Goal: Task Accomplishment & Management: Use online tool/utility

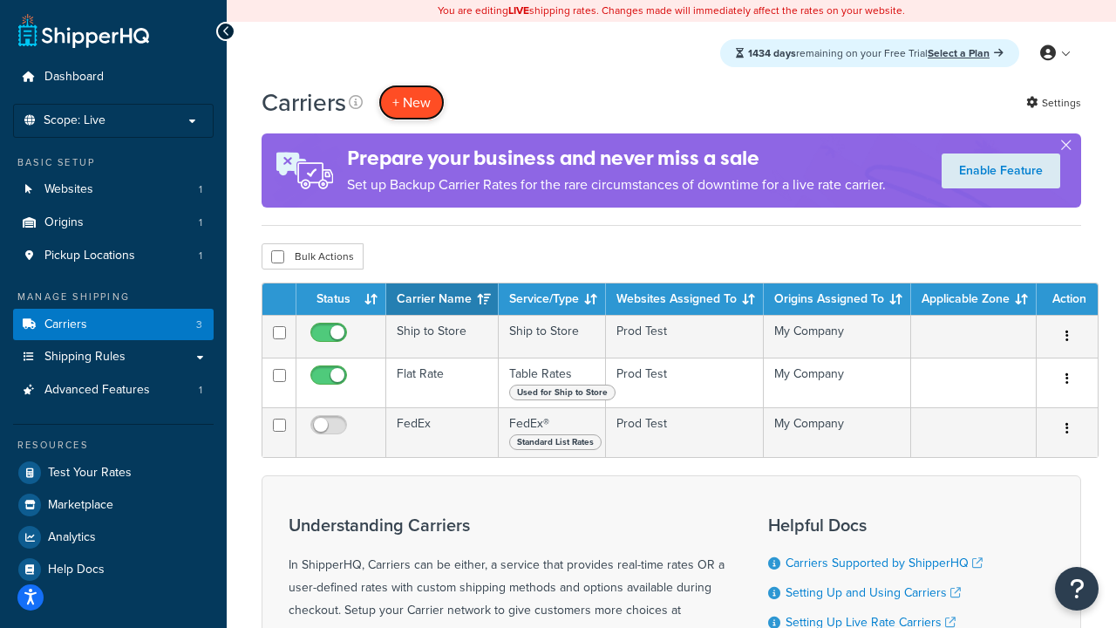
click at [411, 102] on button "+ New" at bounding box center [411, 103] width 66 height 36
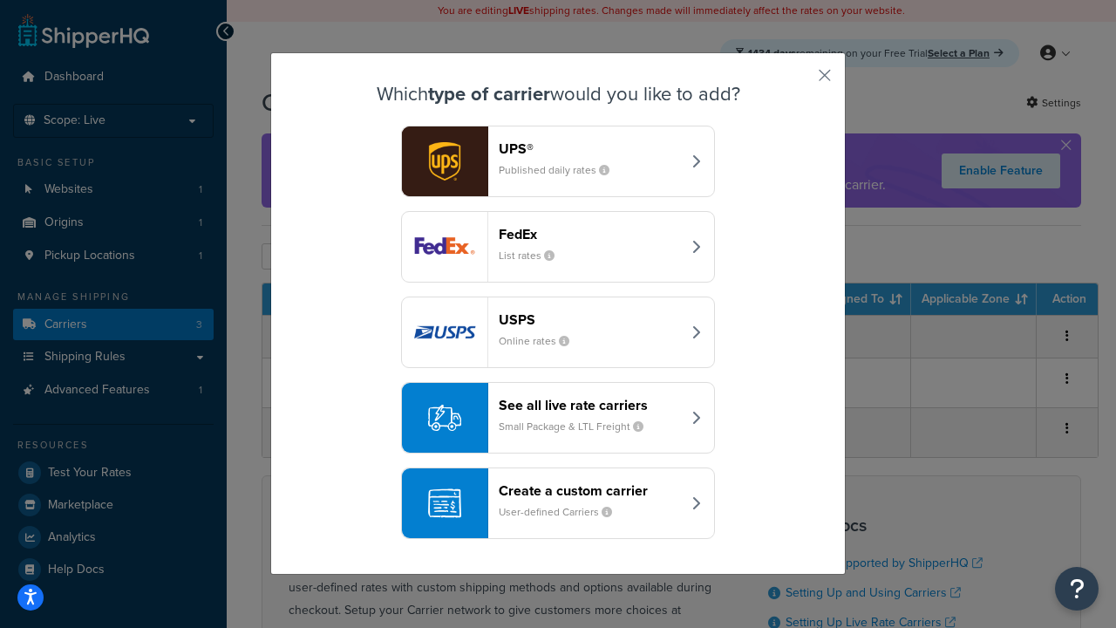
click at [558, 503] on div "Create a custom carrier User-defined Carriers" at bounding box center [590, 503] width 182 height 42
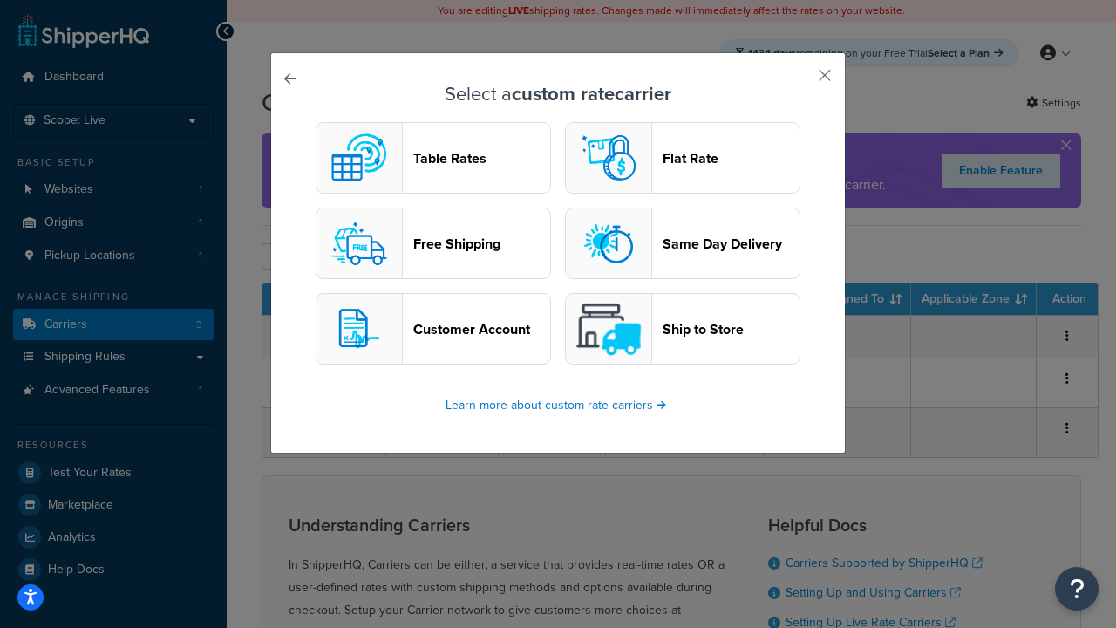
click at [433, 158] on header "Table Rates" at bounding box center [481, 158] width 137 height 17
